Goal: Feedback & Contribution: Leave review/rating

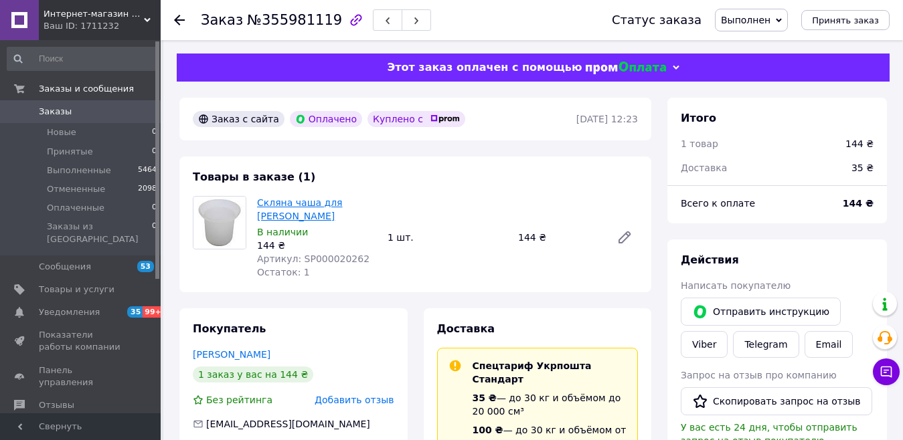
drag, startPoint x: 304, startPoint y: 213, endPoint x: 258, endPoint y: 205, distance: 46.9
click at [258, 205] on span "Скляна чаша для [PERSON_NAME]" at bounding box center [317, 209] width 120 height 27
copy link "Скляна чаша для [PERSON_NAME]"
click at [60, 110] on span "Заказы" at bounding box center [55, 112] width 33 height 12
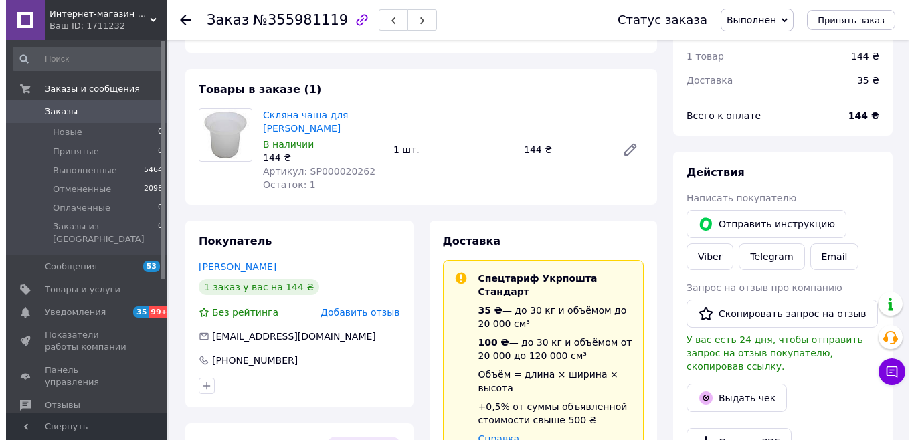
scroll to position [171, 0]
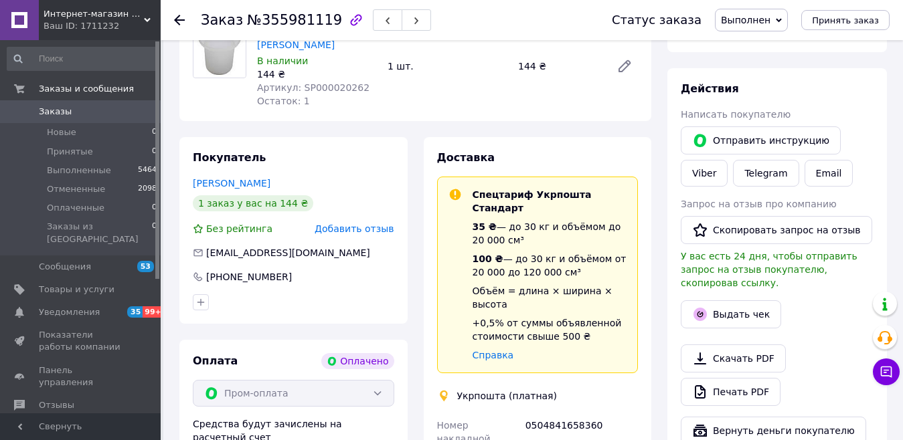
click at [391, 230] on span "Добавить отзыв" at bounding box center [354, 228] width 79 height 11
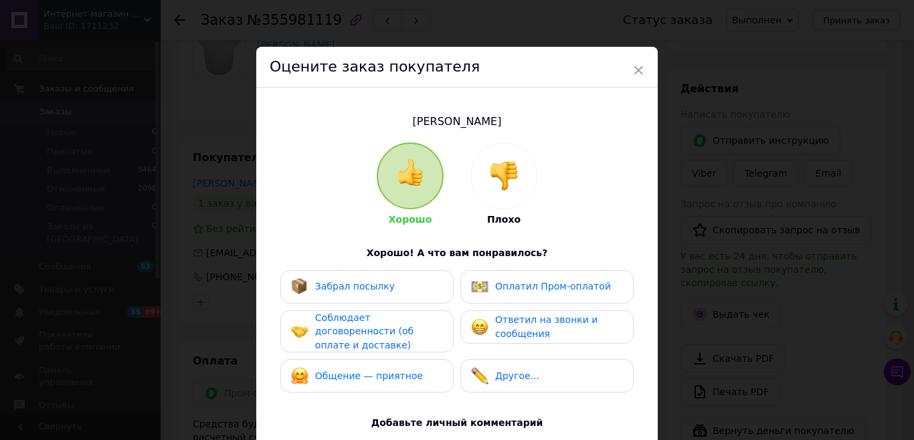
click at [408, 278] on div "Забрал посылку" at bounding box center [367, 286] width 152 height 17
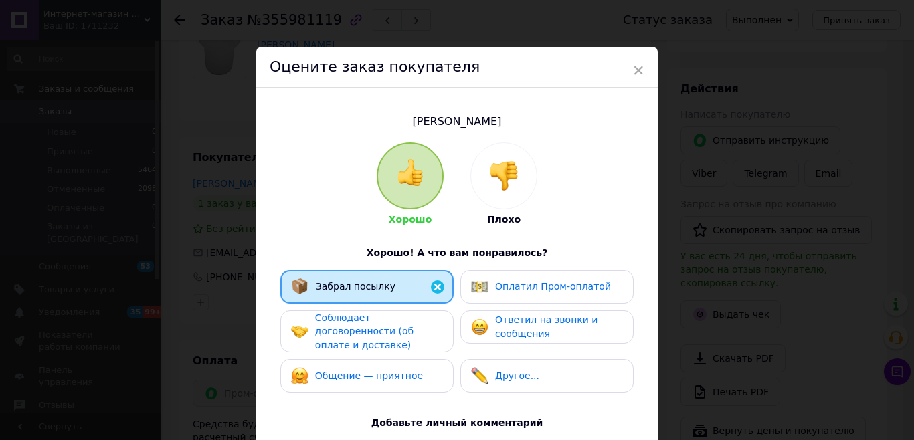
click at [414, 317] on span "Соблюдает договоренности (об оплате и доставке)" at bounding box center [364, 331] width 98 height 38
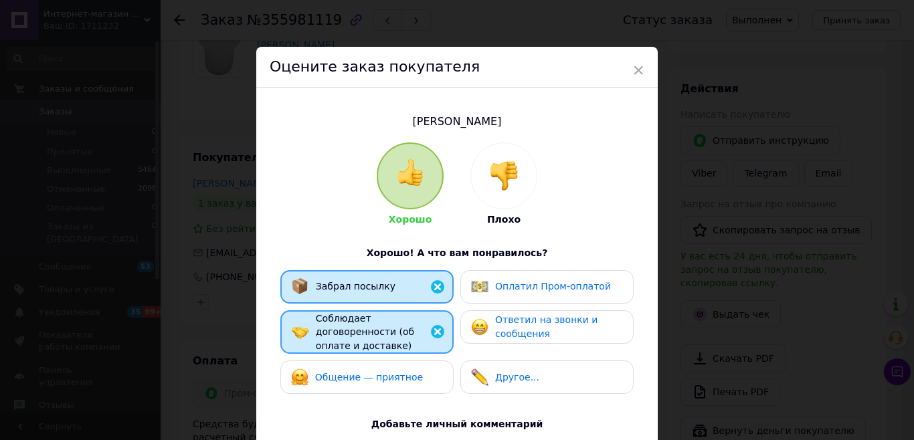
click at [424, 361] on div "Общение — приятное" at bounding box center [366, 377] width 173 height 33
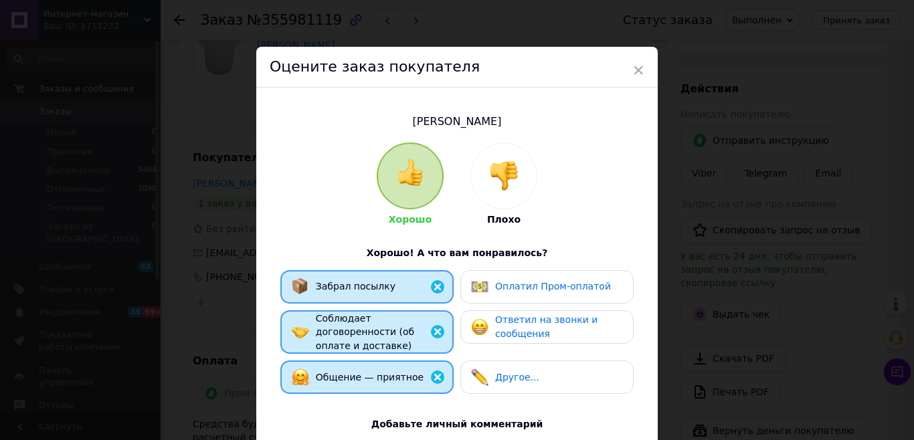
drag, startPoint x: 524, startPoint y: 317, endPoint x: 532, endPoint y: 293, distance: 24.8
click at [526, 315] on span "Ответил на звонки и сообщения" at bounding box center [546, 327] width 102 height 25
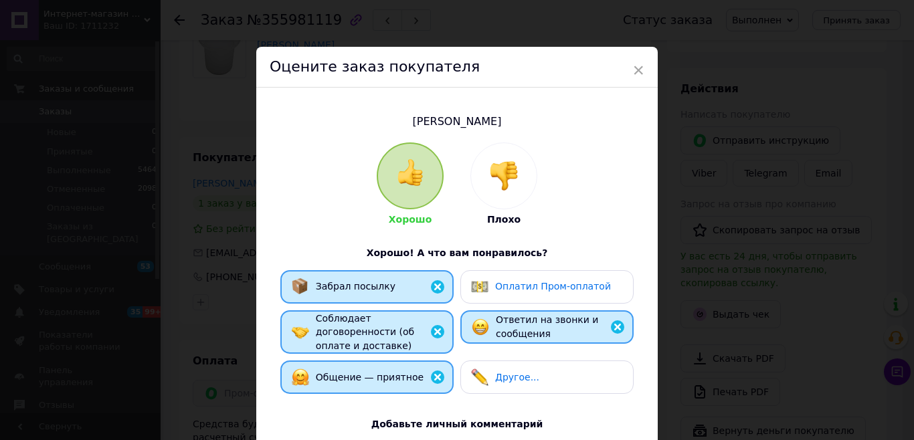
click at [532, 293] on div "Оплатил Пром-оплатой" at bounding box center [541, 286] width 140 height 17
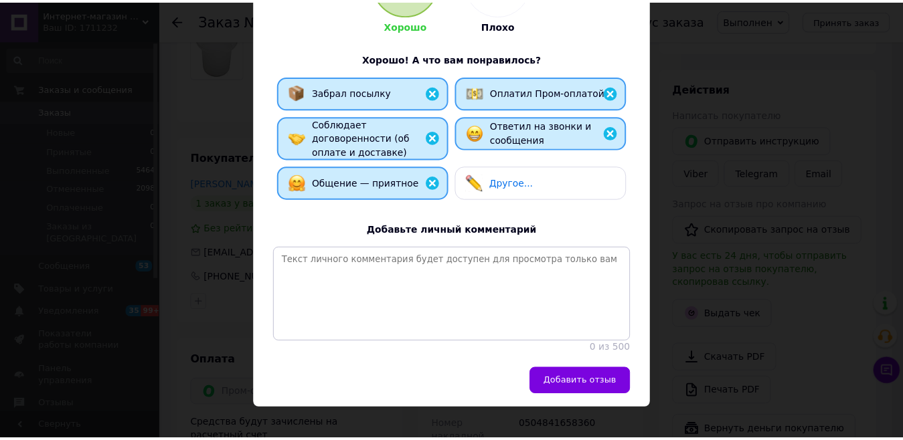
scroll to position [209, 0]
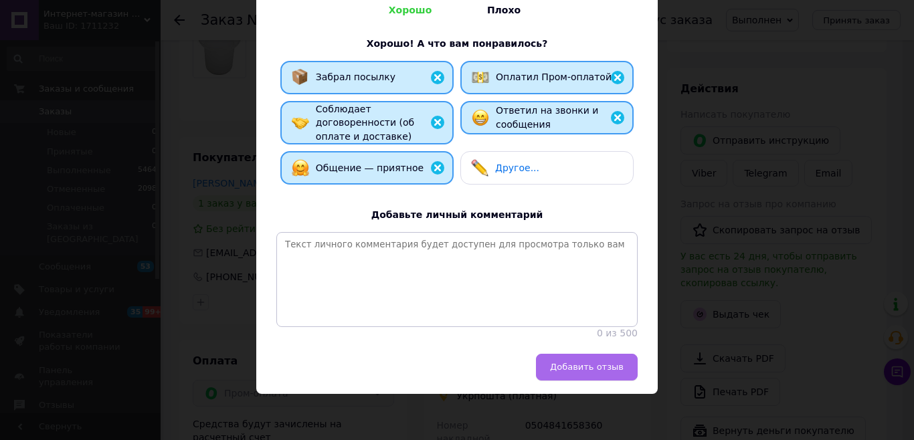
click at [599, 368] on span "Добавить отзыв" at bounding box center [587, 367] width 74 height 10
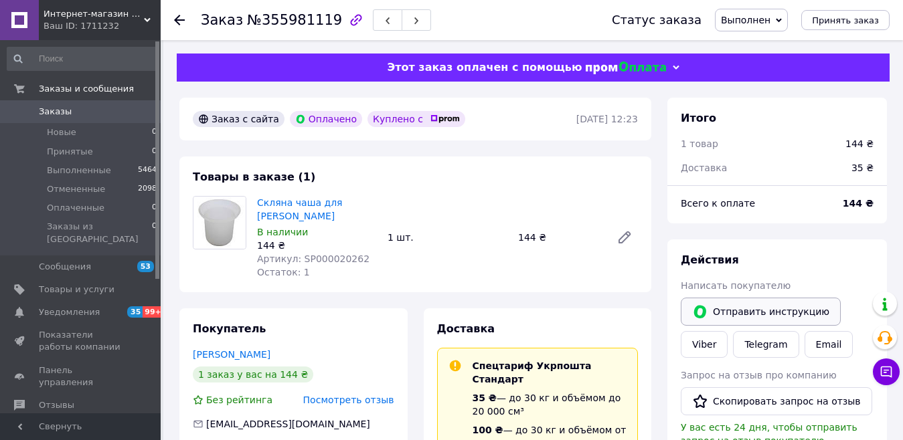
scroll to position [67, 0]
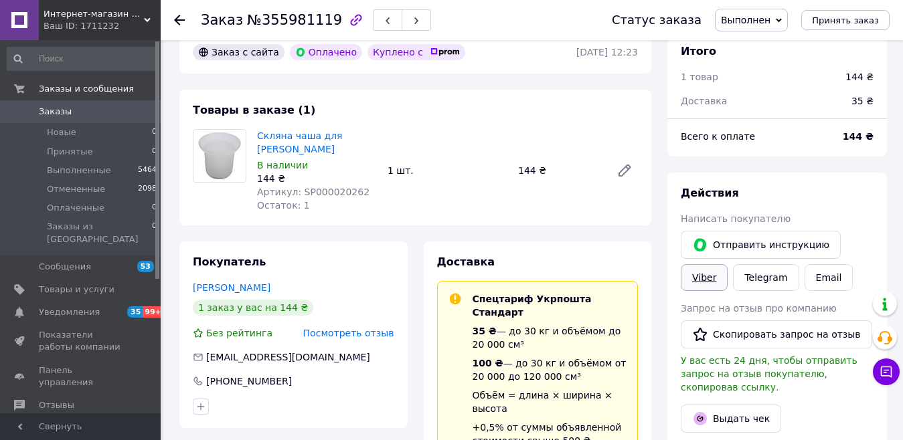
click at [705, 274] on link "Viber" at bounding box center [704, 277] width 47 height 27
drag, startPoint x: 306, startPoint y: 152, endPoint x: 256, endPoint y: 132, distance: 54.1
click at [256, 132] on div "Скляна чаша для йоржика Germece В наличии 144 ₴ Артикул: SP000020262 Остаток: 1" at bounding box center [317, 170] width 130 height 88
copy link "Скляна чаша для [PERSON_NAME]"
click at [758, 337] on button "Скопировать запрос на отзыв" at bounding box center [776, 335] width 191 height 28
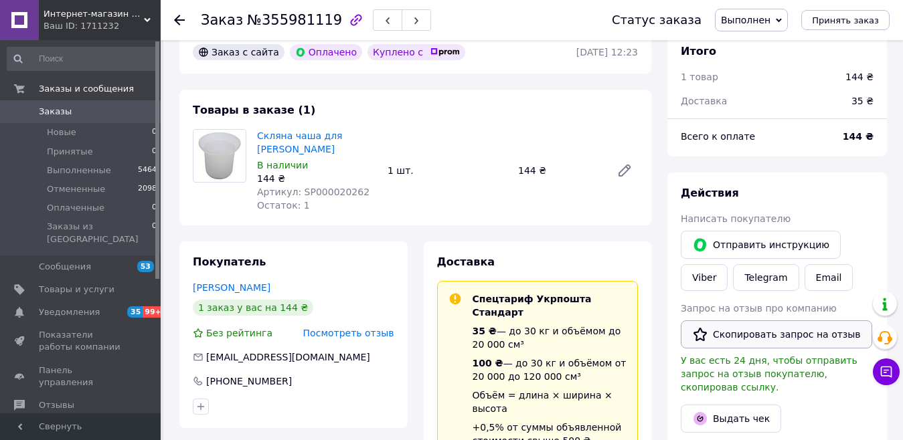
click at [740, 335] on button "Скопировать запрос на отзыв" at bounding box center [776, 335] width 191 height 28
click at [58, 107] on span "Заказы" at bounding box center [55, 112] width 33 height 12
